Goal: Information Seeking & Learning: Learn about a topic

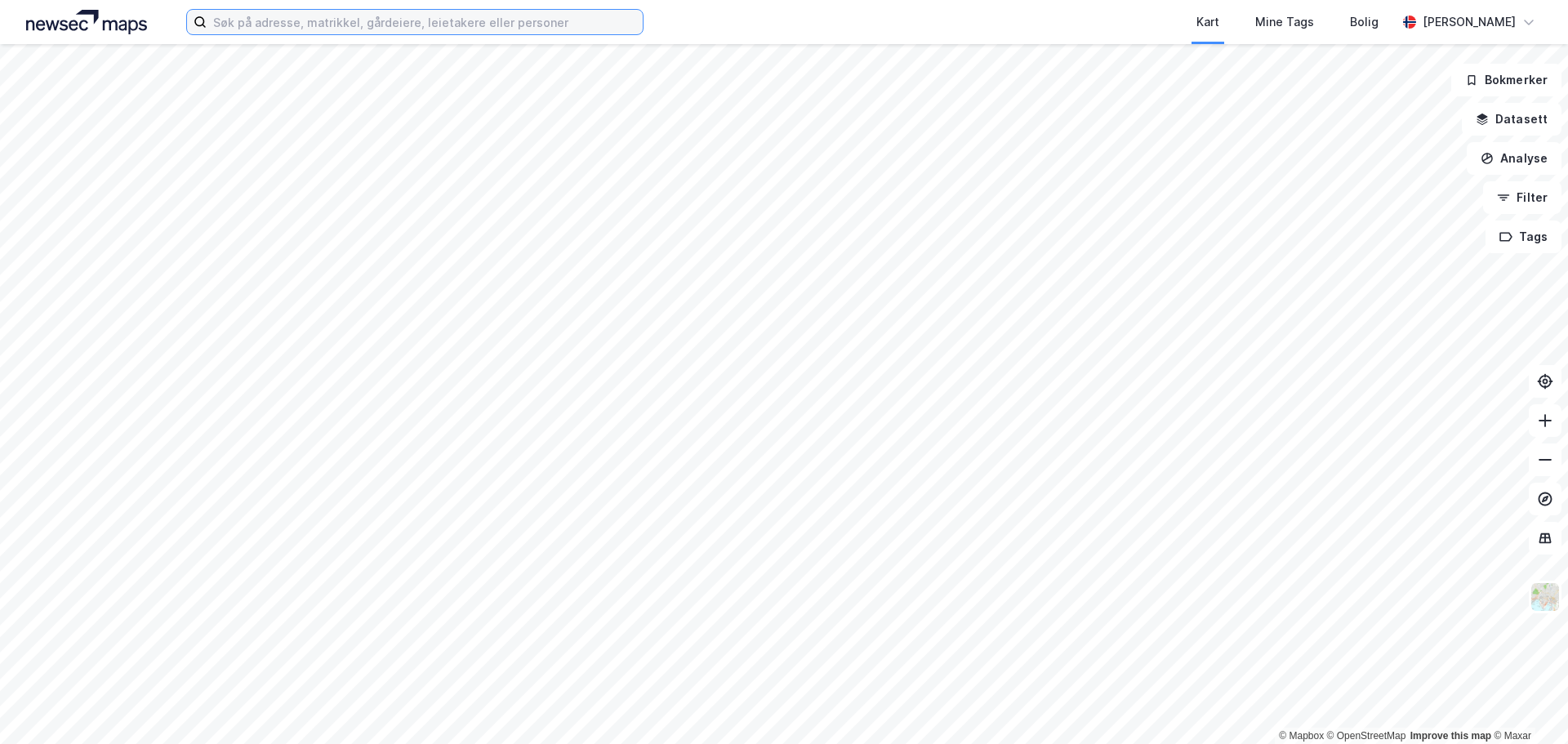
click at [271, 27] on input at bounding box center [424, 22] width 436 height 25
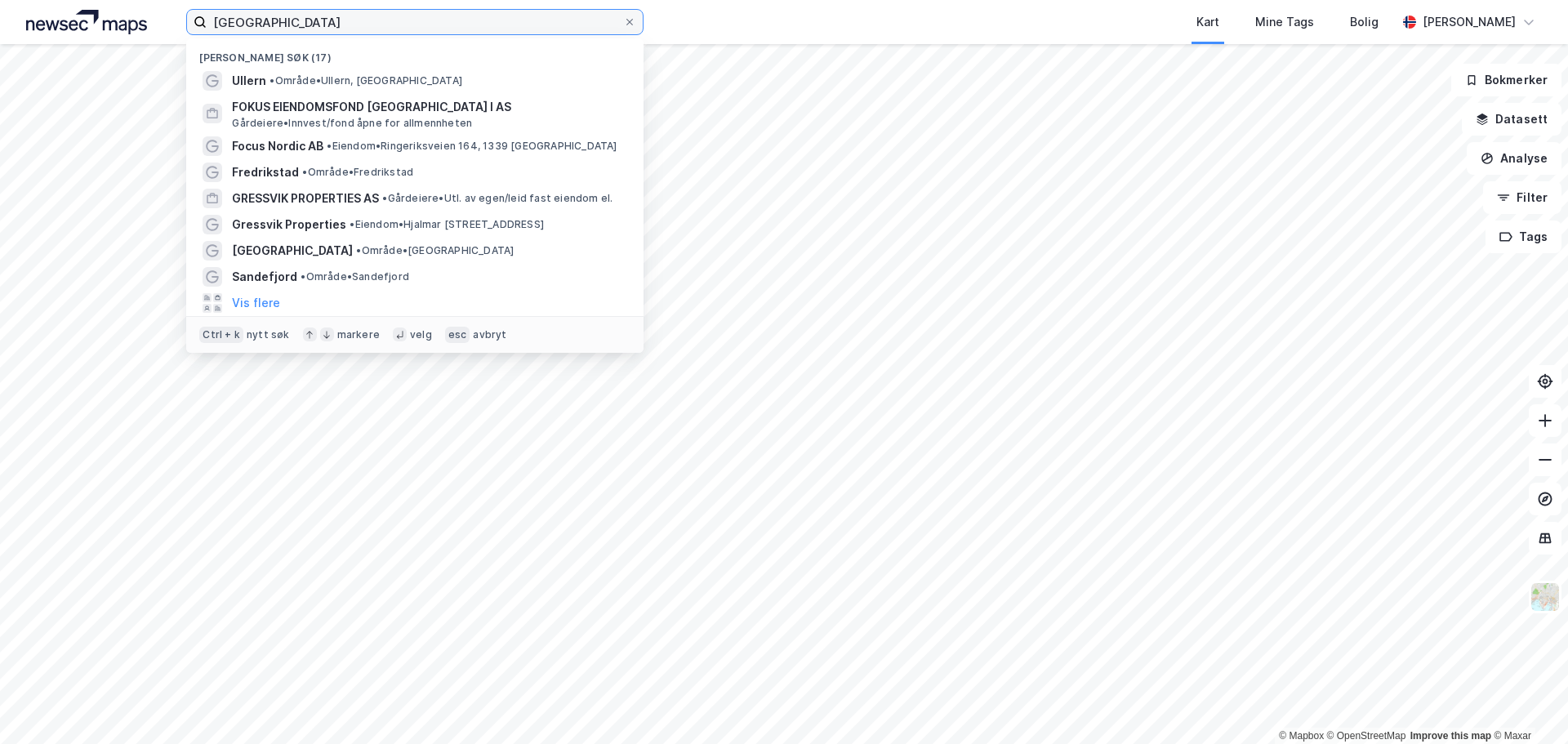
type input "[GEOGRAPHIC_DATA]"
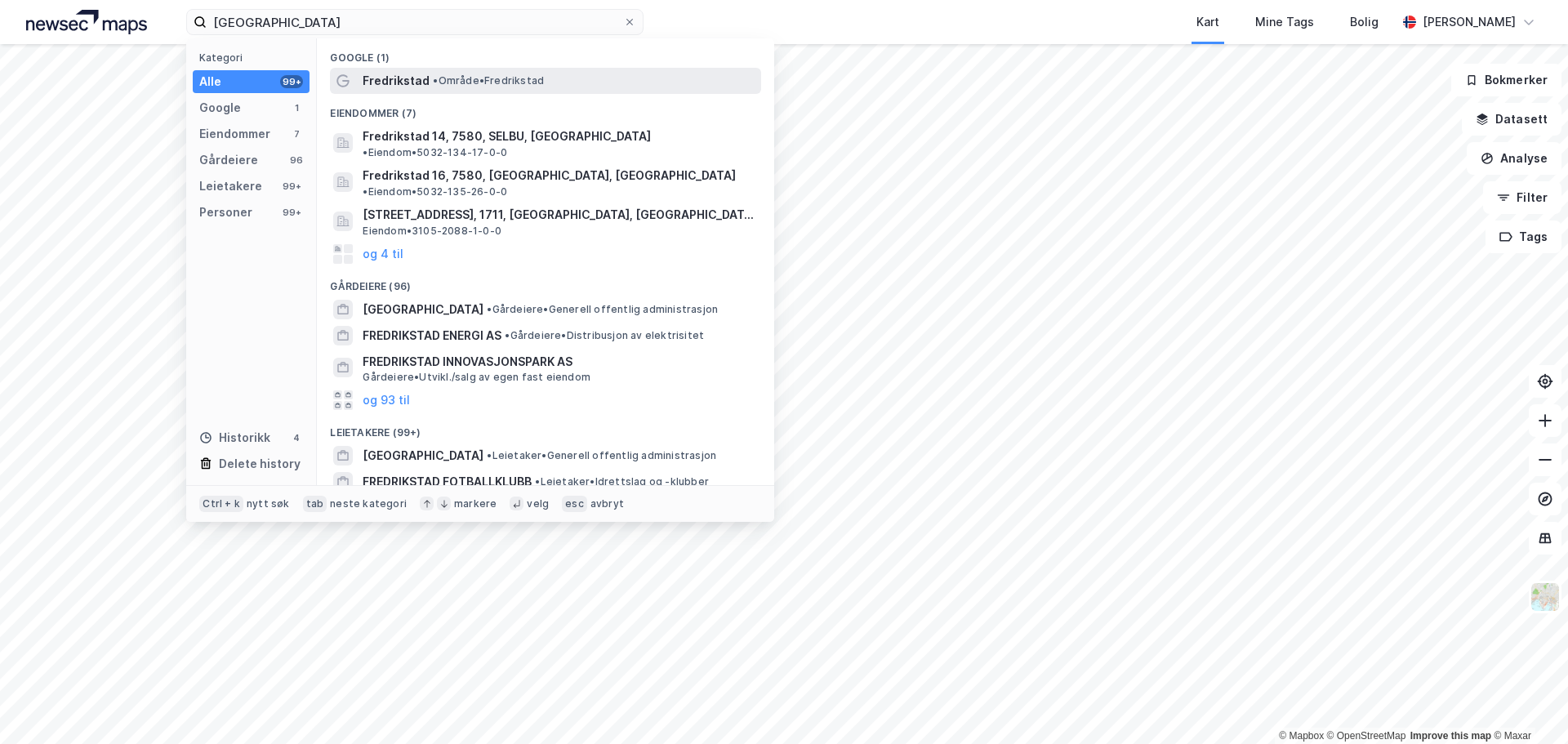
click at [459, 90] on div "Fredrikstad • Område • [GEOGRAPHIC_DATA]" at bounding box center [545, 81] width 431 height 27
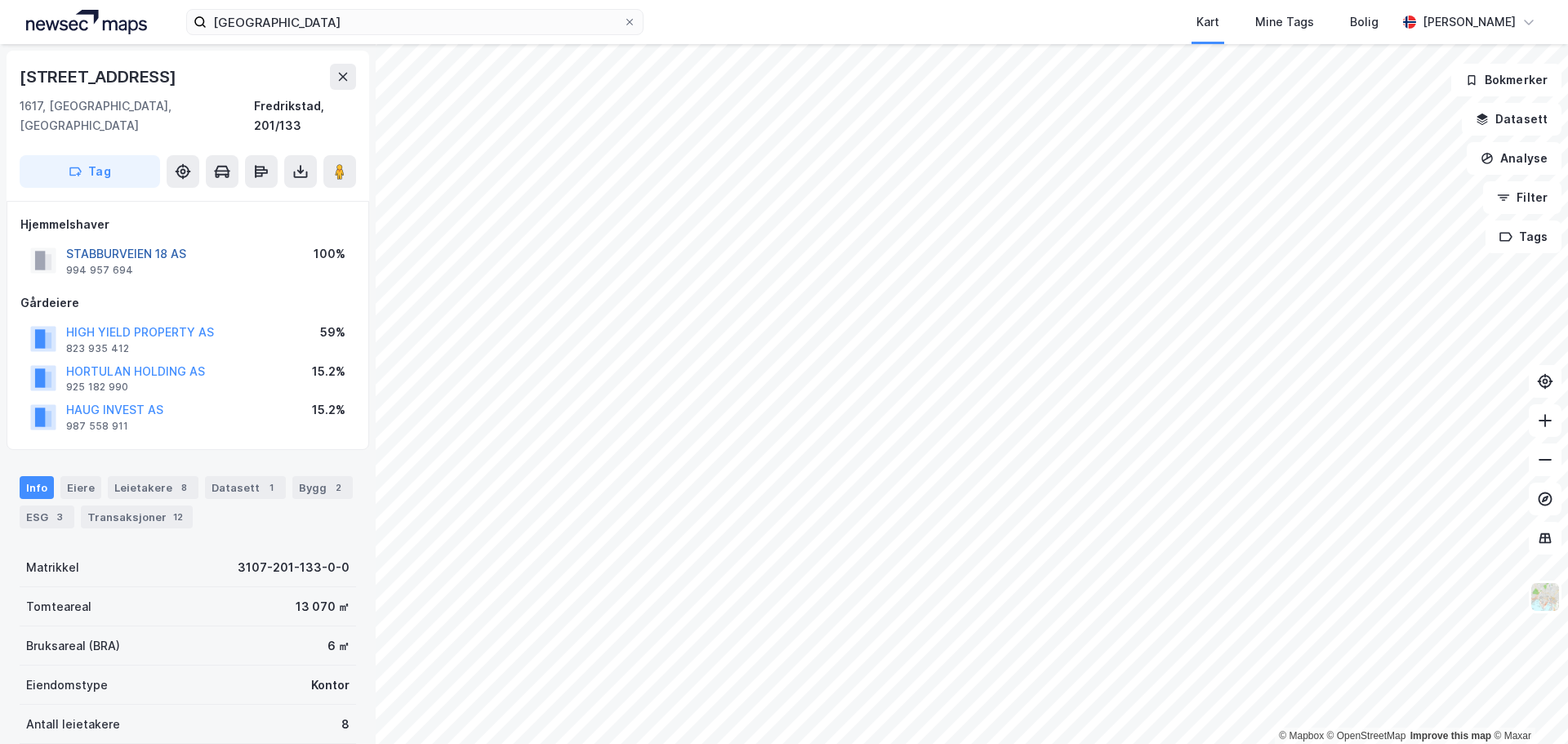
click at [0, 0] on button "STABBURVEIEN 18 AS" at bounding box center [0, 0] width 0 height 0
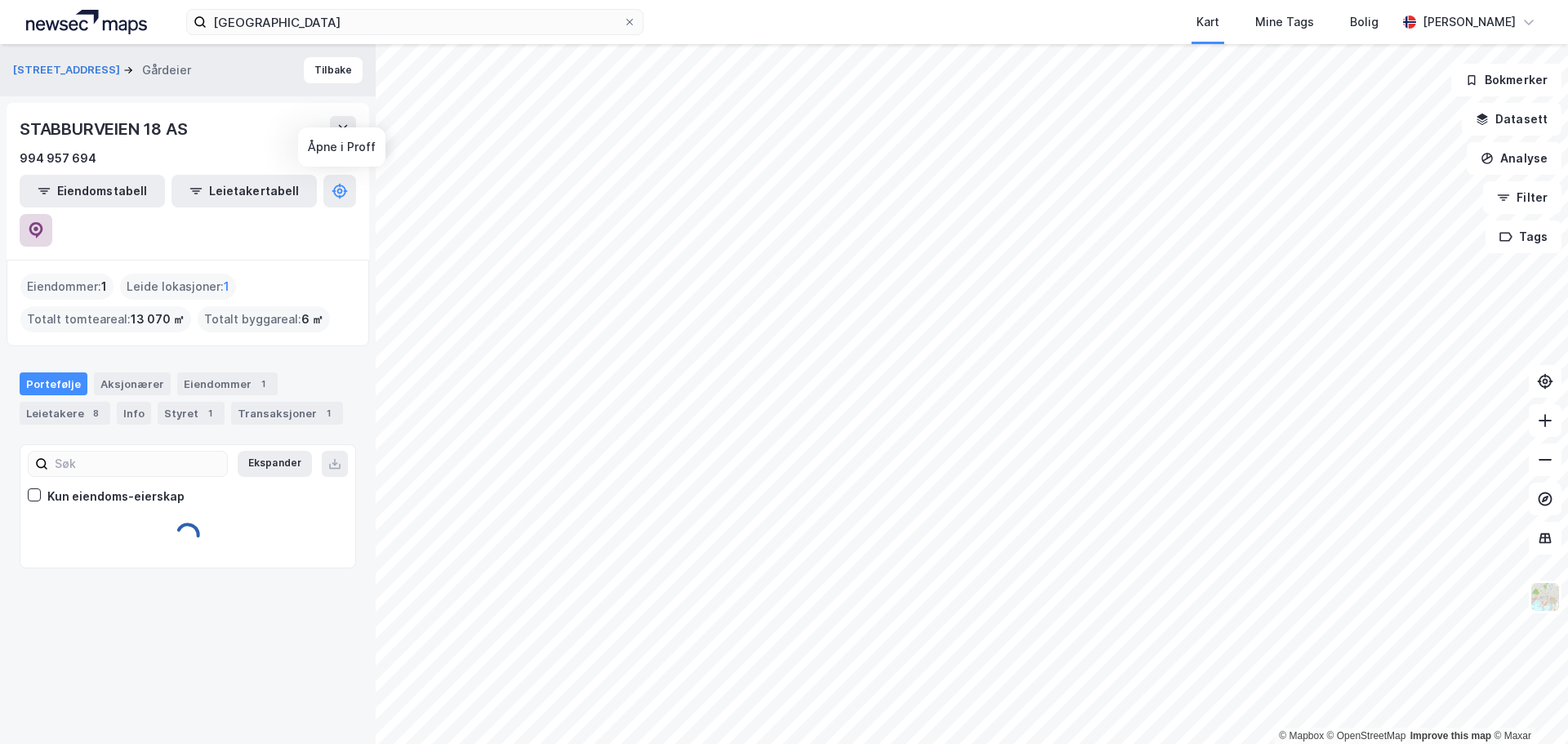
click at [44, 222] on icon at bounding box center [36, 230] width 17 height 17
